Goal: Obtain resource: Download file/media

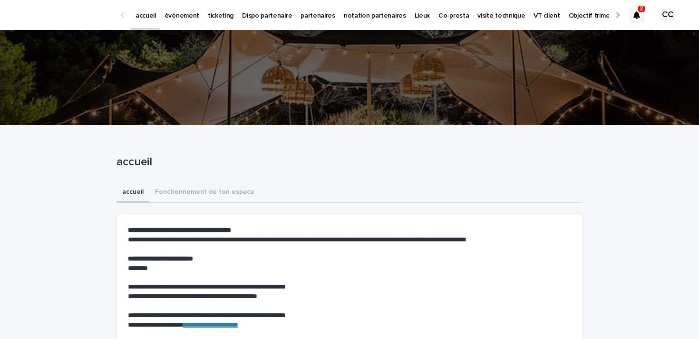
click at [190, 13] on p "événement" at bounding box center [182, 10] width 35 height 20
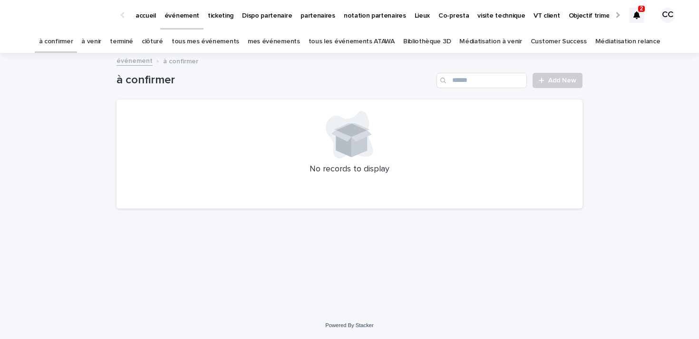
click at [101, 41] on link "à venir" at bounding box center [91, 41] width 20 height 22
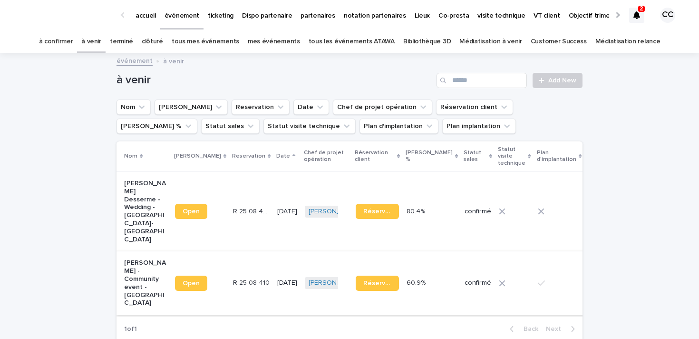
click at [595, 268] on img at bounding box center [598, 277] width 7 height 19
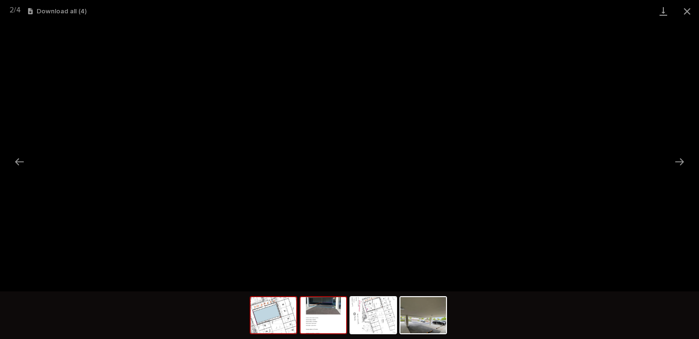
click at [278, 314] on img at bounding box center [274, 315] width 46 height 36
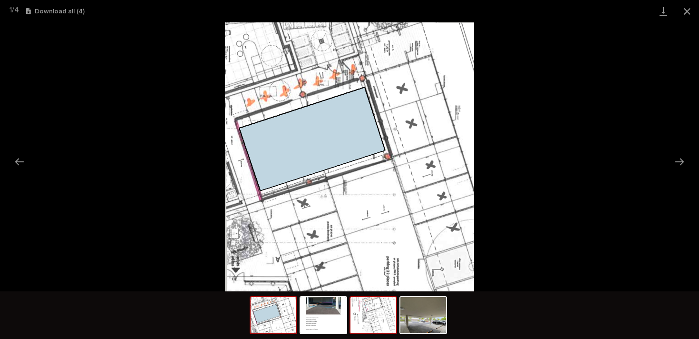
click at [353, 316] on img at bounding box center [374, 315] width 46 height 36
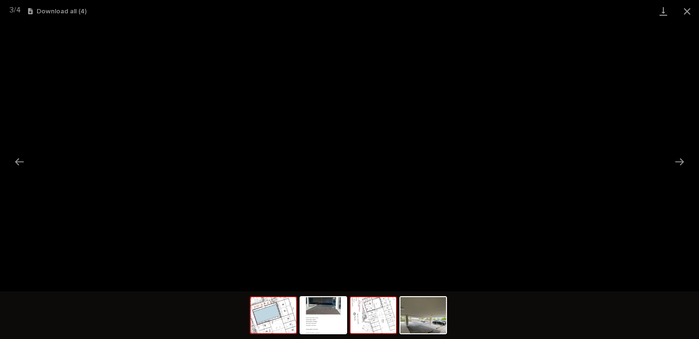
click at [281, 315] on img at bounding box center [274, 315] width 46 height 36
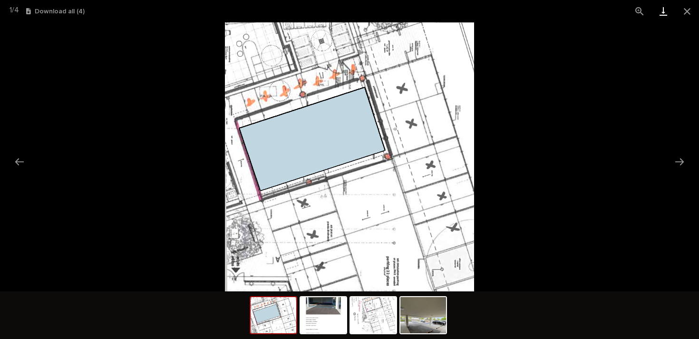
click at [661, 13] on link "Download" at bounding box center [664, 11] width 24 height 22
click at [364, 328] on img at bounding box center [374, 315] width 46 height 36
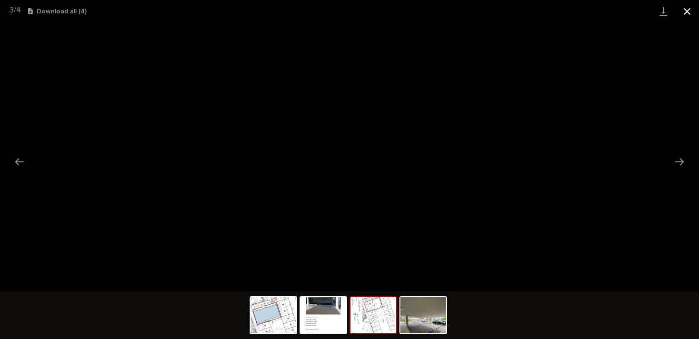
click at [693, 13] on button "Close gallery" at bounding box center [687, 11] width 24 height 22
